Goal: Transaction & Acquisition: Download file/media

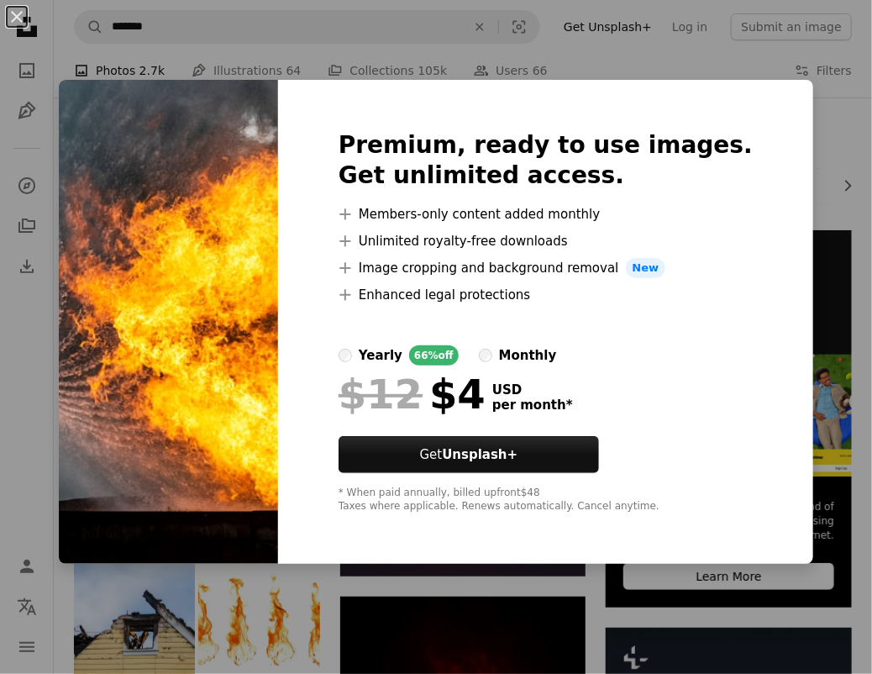
click at [843, 131] on div "An X shape Premium, ready to use images. Get unlimited access. A plus sign Memb…" at bounding box center [436, 337] width 872 height 674
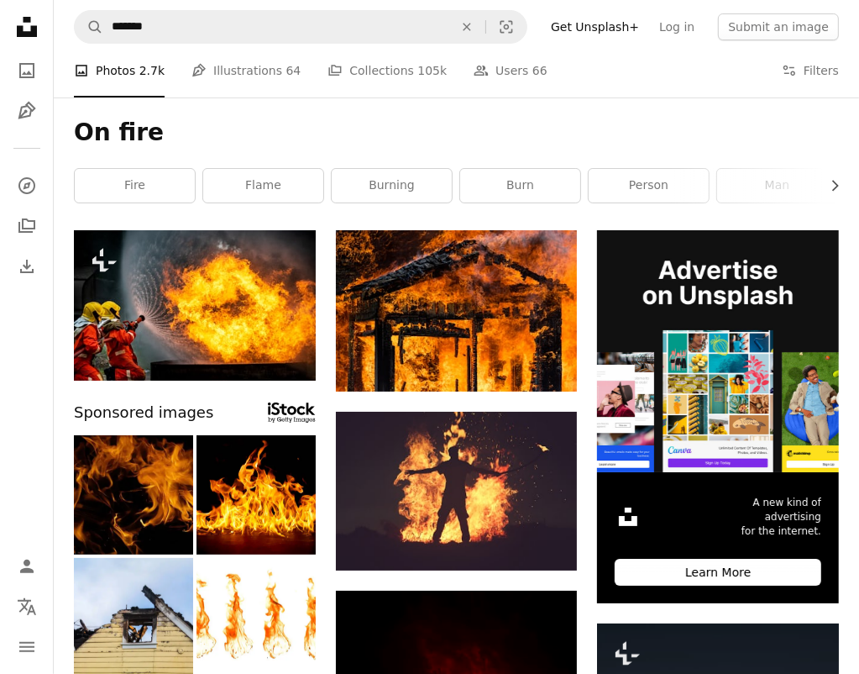
click at [311, 112] on div "On fire Chevron right fire flame burning burn person man fire background bonfir…" at bounding box center [457, 163] width 806 height 133
click at [837, 187] on icon "button" at bounding box center [836, 185] width 7 height 11
click at [68, 199] on div "On fire Chevron left Chevron right fire flame burning burn person man fire back…" at bounding box center [457, 163] width 806 height 133
click at [74, 187] on icon "Chevron left" at bounding box center [78, 185] width 17 height 17
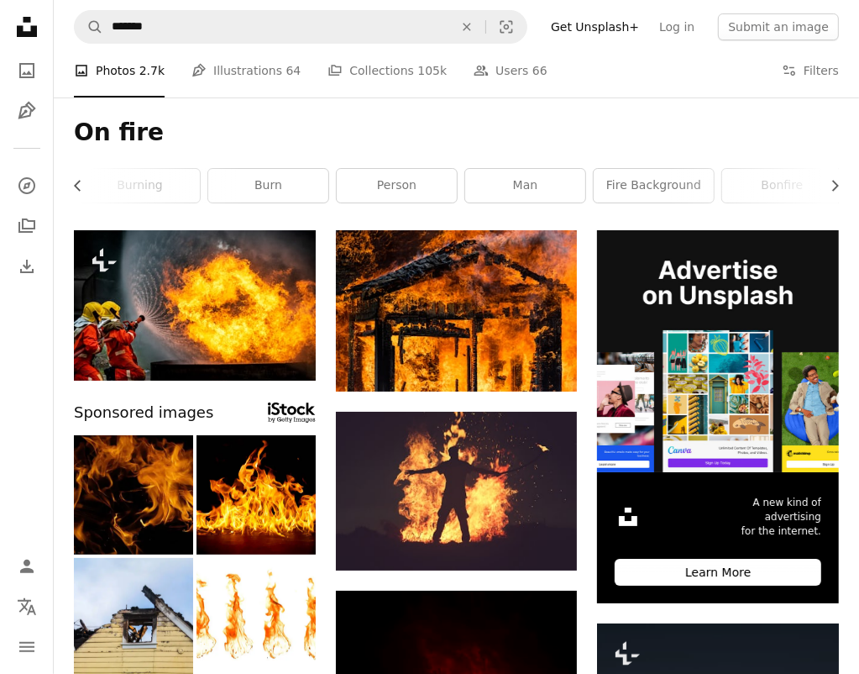
scroll to position [0, 0]
click at [75, 187] on link "fire" at bounding box center [135, 186] width 120 height 34
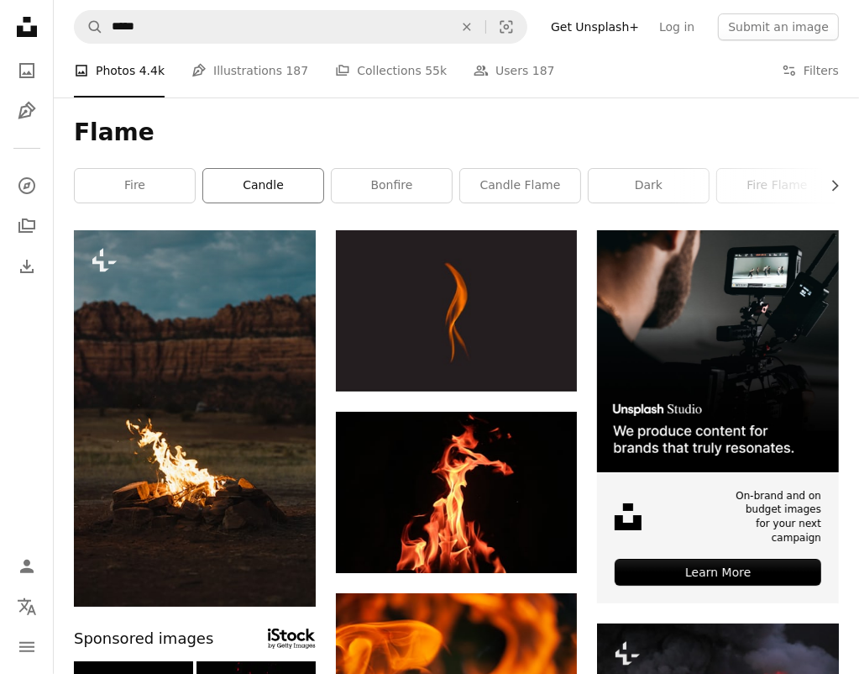
click at [289, 192] on link "candle" at bounding box center [263, 186] width 120 height 34
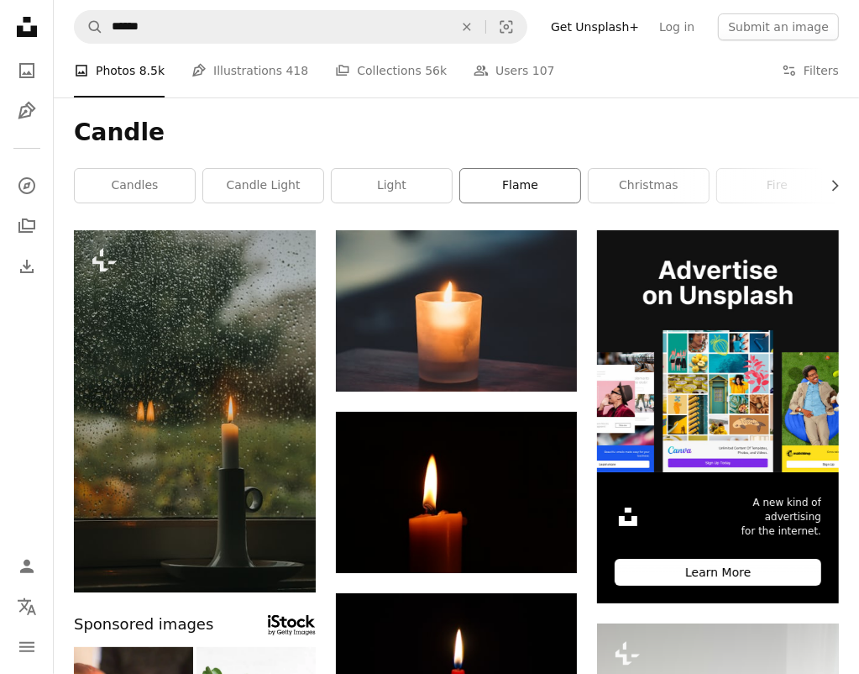
click at [512, 183] on link "flame" at bounding box center [520, 186] width 120 height 34
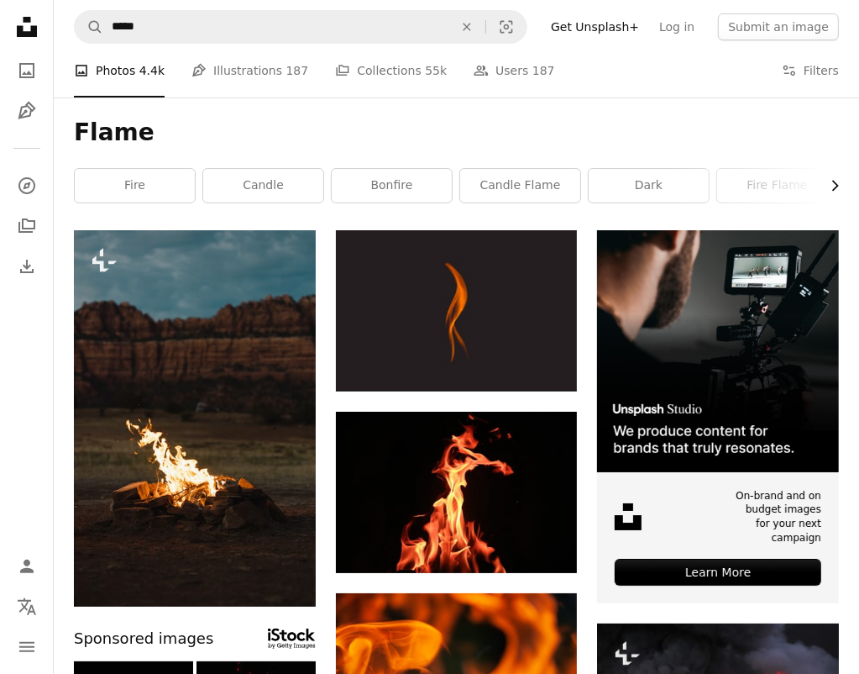
click at [838, 187] on icon "Chevron right" at bounding box center [835, 185] width 17 height 17
click at [481, 188] on link "fire flame" at bounding box center [525, 186] width 120 height 34
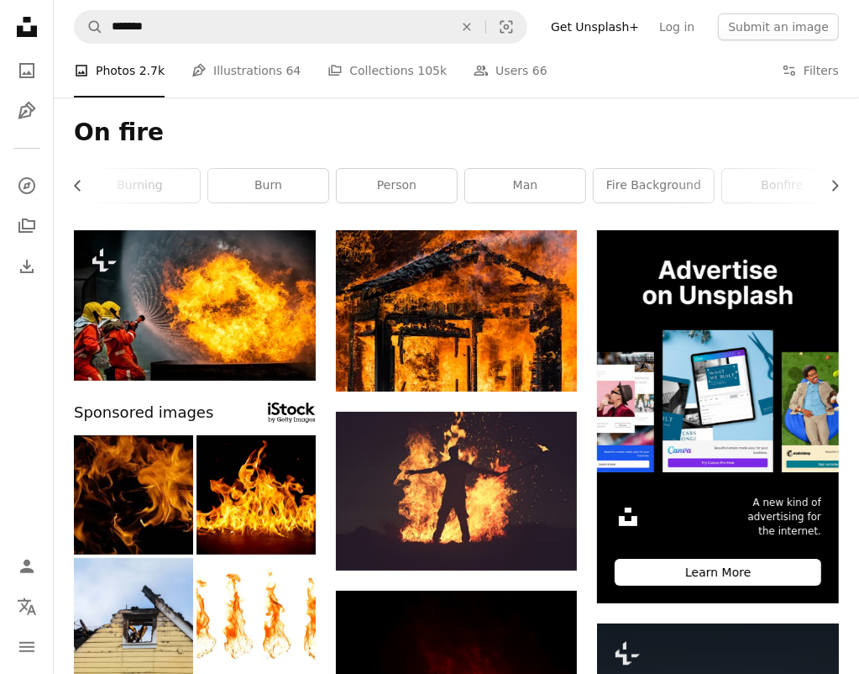
click at [73, 184] on icon "Chevron left" at bounding box center [78, 185] width 17 height 17
click at [357, 188] on link "burning" at bounding box center [392, 186] width 120 height 34
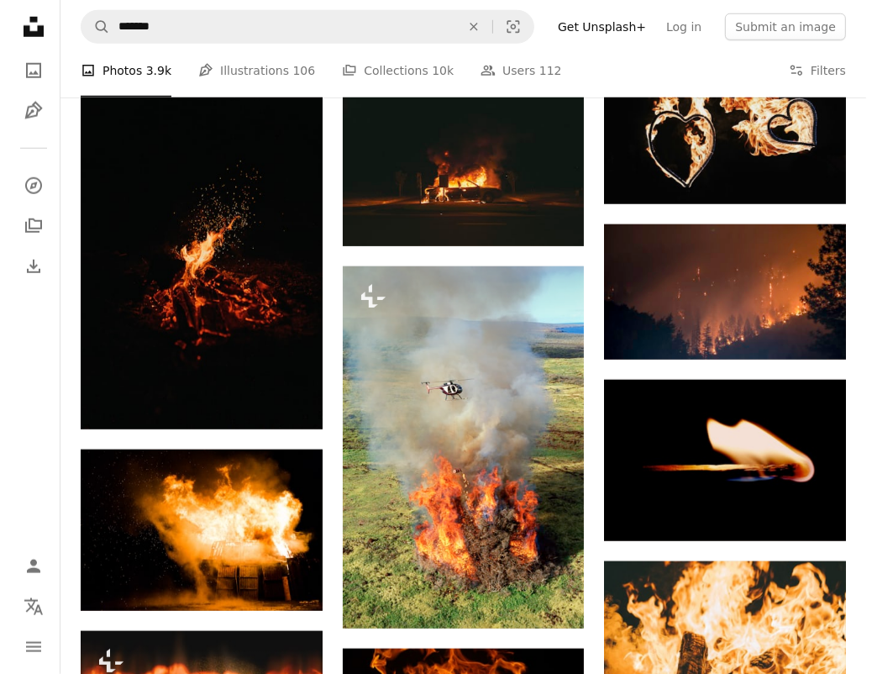
scroll to position [924, 0]
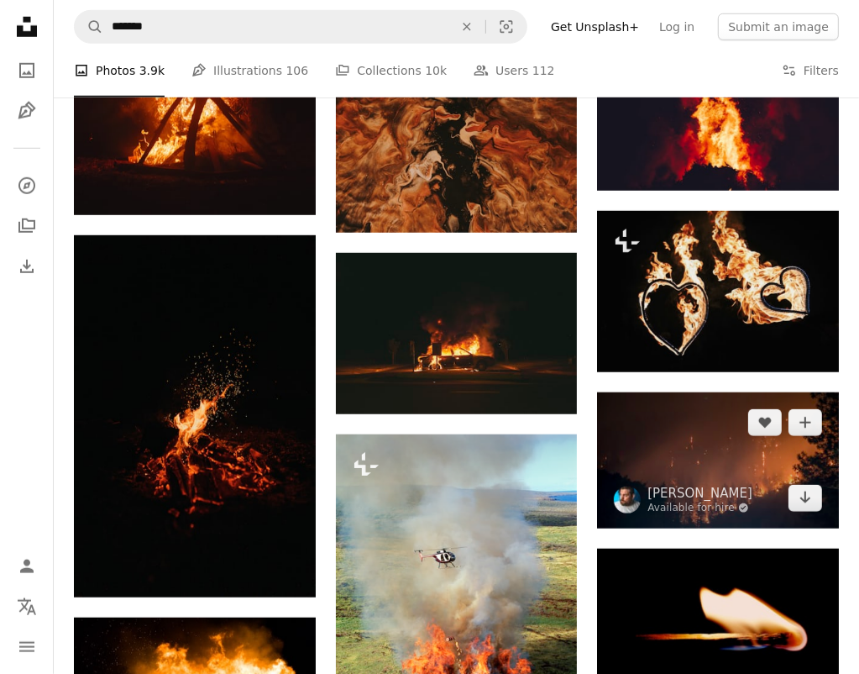
click at [718, 438] on img at bounding box center [718, 460] width 242 height 136
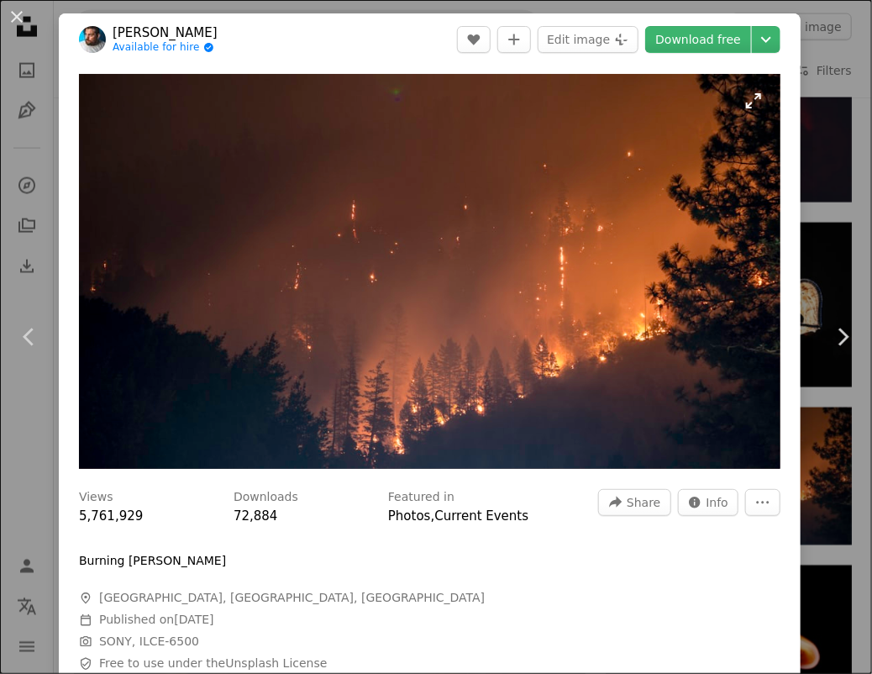
click at [532, 260] on img "Zoom in on this image" at bounding box center [430, 271] width 702 height 395
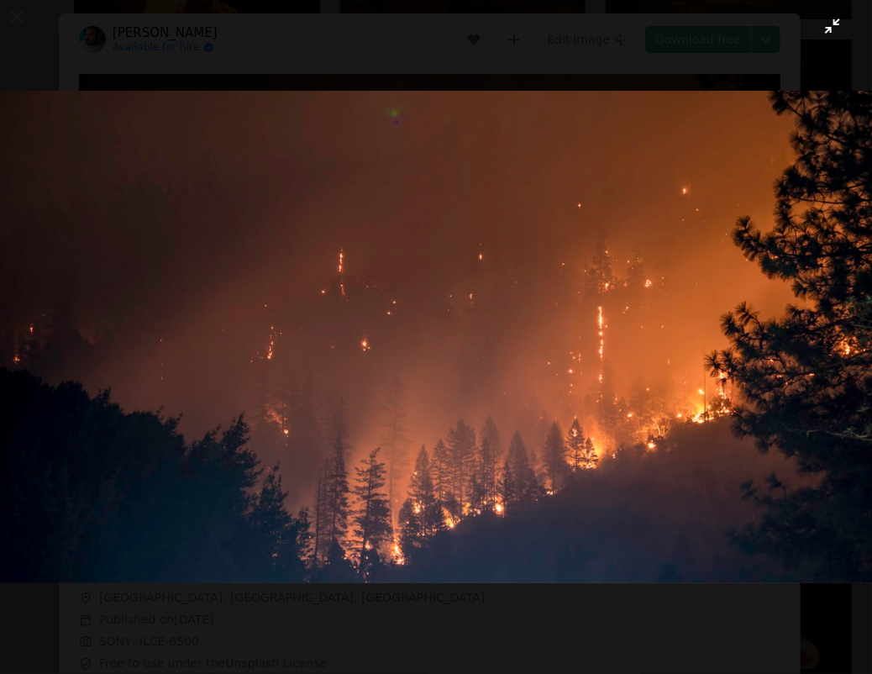
click at [512, 261] on img "Zoom out on this image" at bounding box center [436, 336] width 874 height 491
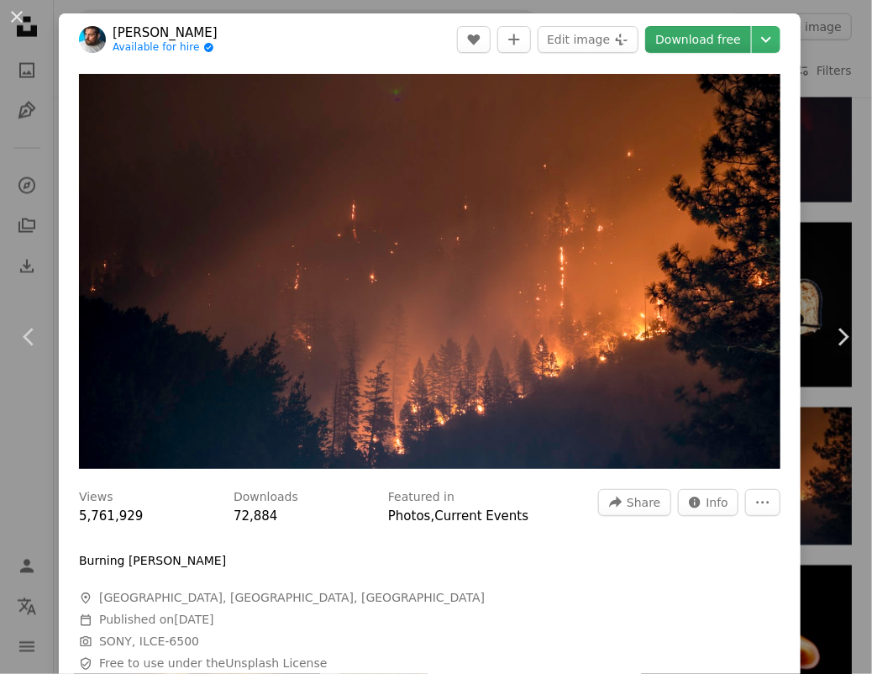
click at [675, 43] on link "Download free" at bounding box center [698, 39] width 106 height 27
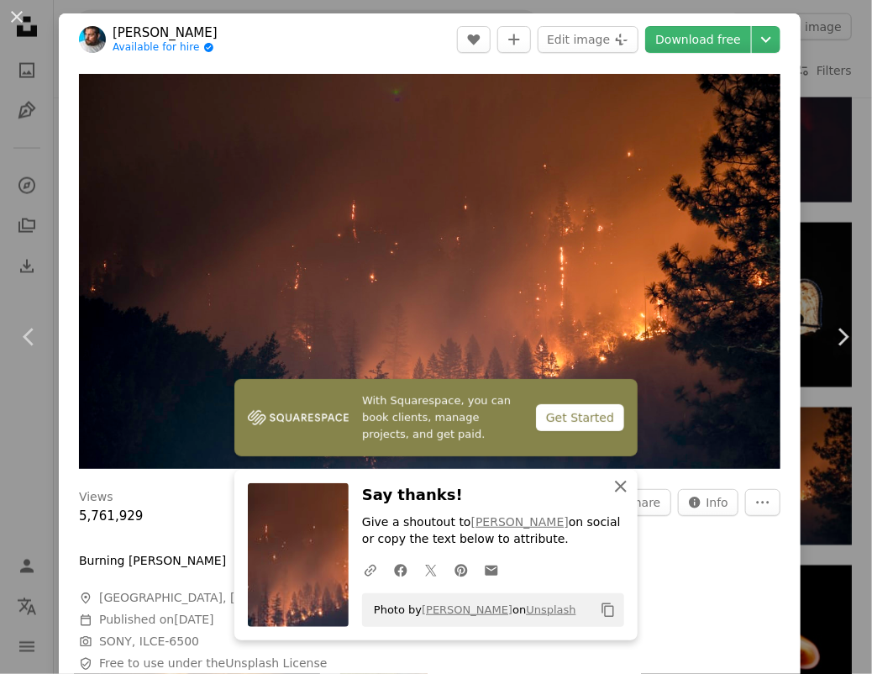
click at [611, 492] on icon "An X shape" at bounding box center [621, 486] width 20 height 20
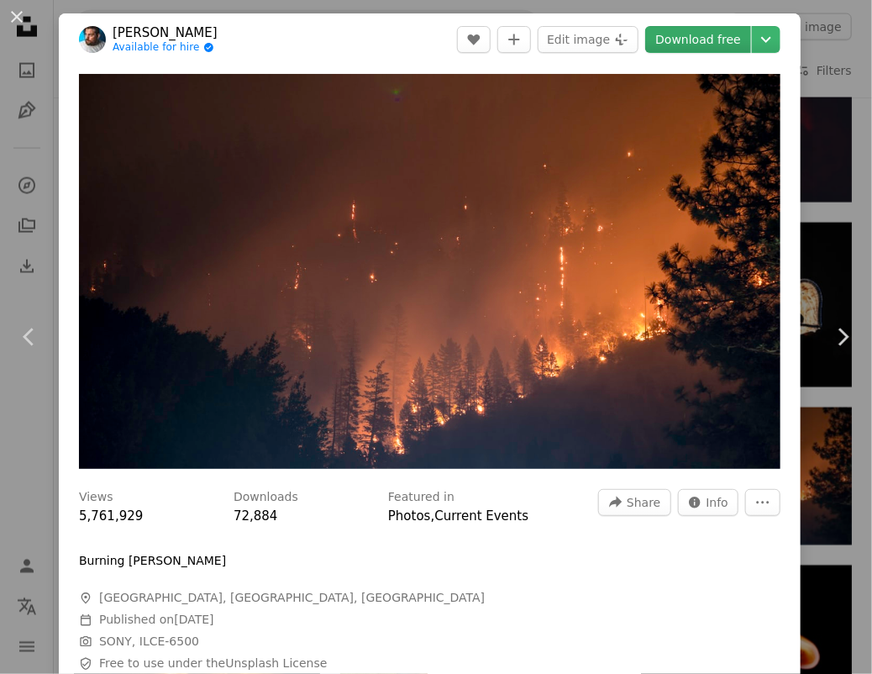
click at [690, 34] on link "Download free" at bounding box center [698, 39] width 106 height 27
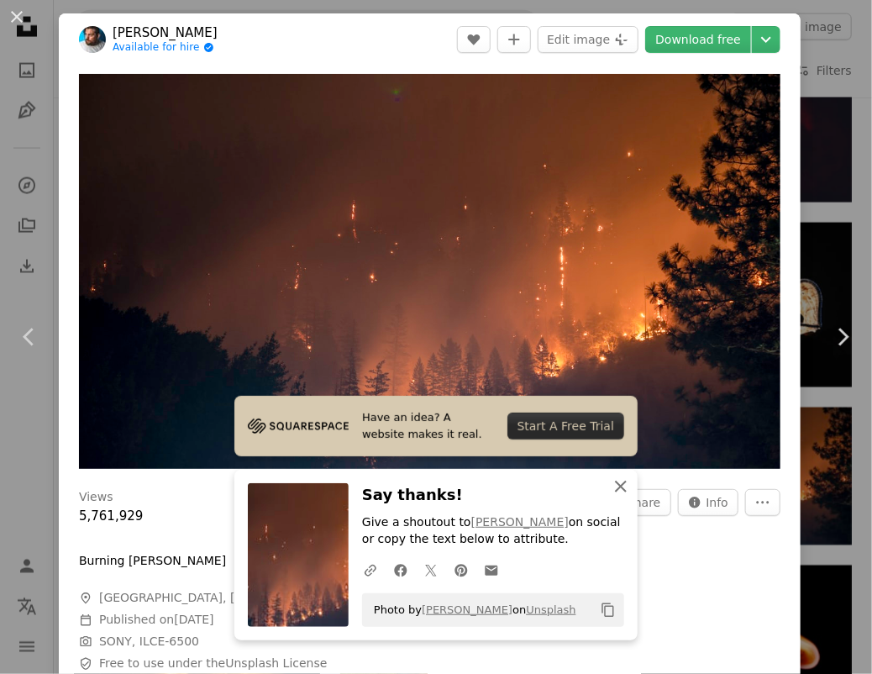
drag, startPoint x: 611, startPoint y: 484, endPoint x: 602, endPoint y: 486, distance: 9.4
click at [611, 486] on icon "An X shape" at bounding box center [621, 486] width 20 height 20
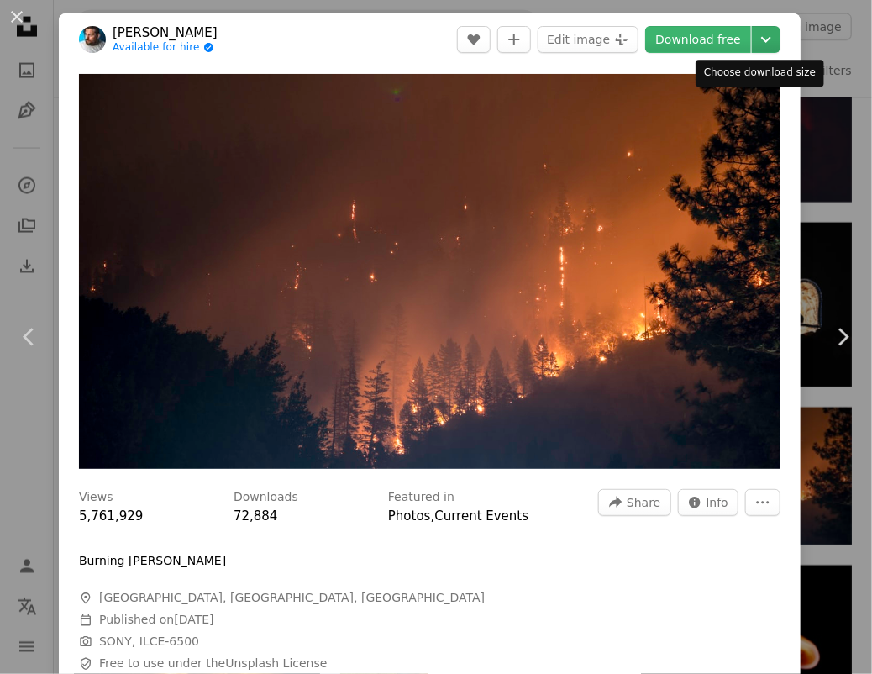
click at [755, 38] on icon "Chevron down" at bounding box center [766, 39] width 27 height 20
click at [655, 34] on dialog "An X shape Chevron left Chevron right [PERSON_NAME] Available for hire A checkm…" at bounding box center [436, 337] width 872 height 674
